Goal: Task Accomplishment & Management: Manage account settings

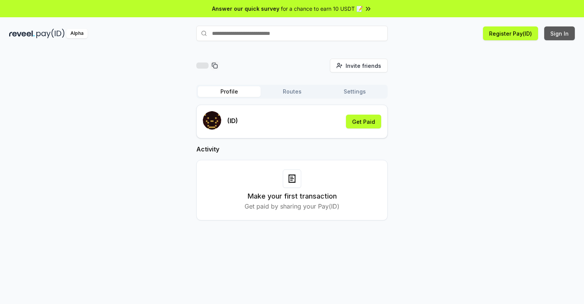
click at [560, 33] on button "Sign In" at bounding box center [559, 33] width 31 height 14
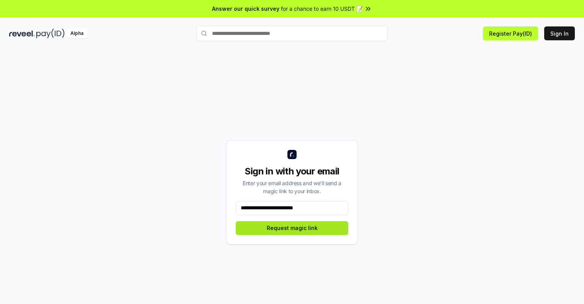
type input "**********"
click at [292, 227] on button "Request magic link" at bounding box center [292, 228] width 113 height 14
